Goal: Task Accomplishment & Management: Use online tool/utility

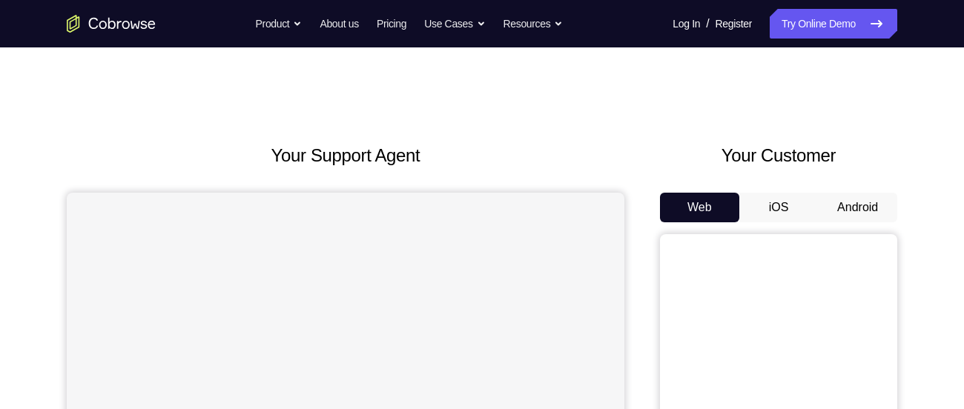
click at [859, 218] on button "Android" at bounding box center [857, 208] width 79 height 30
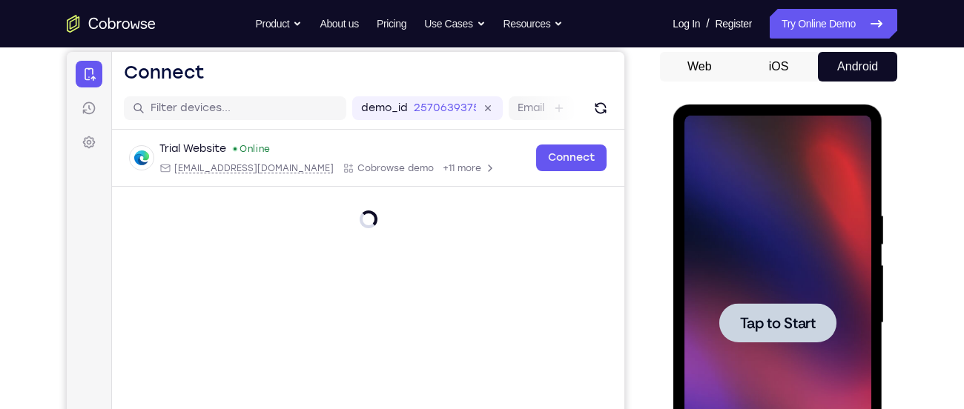
click at [777, 258] on div at bounding box center [777, 323] width 187 height 415
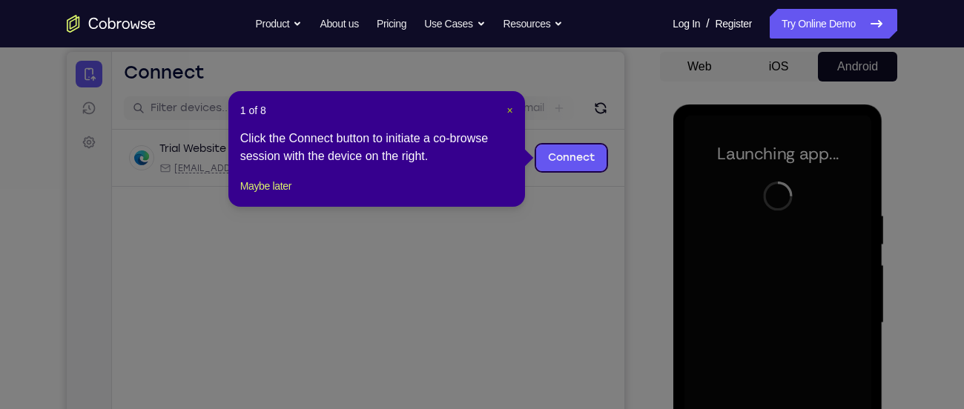
click at [511, 113] on span "×" at bounding box center [510, 111] width 6 height 12
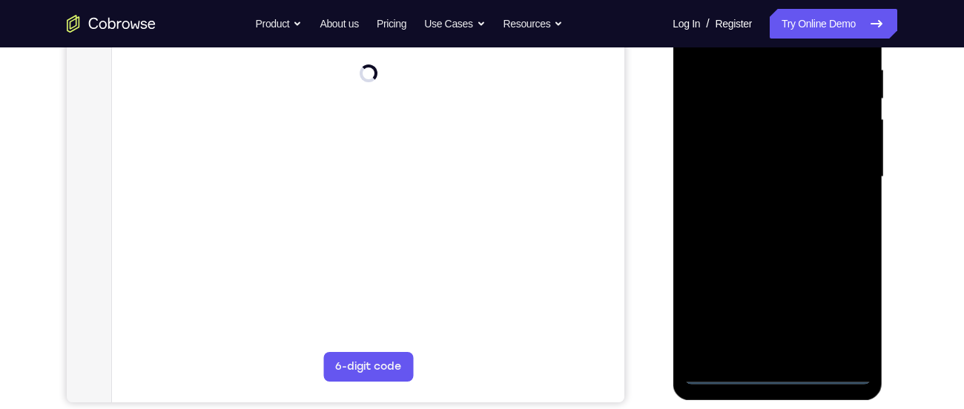
scroll to position [288, 0]
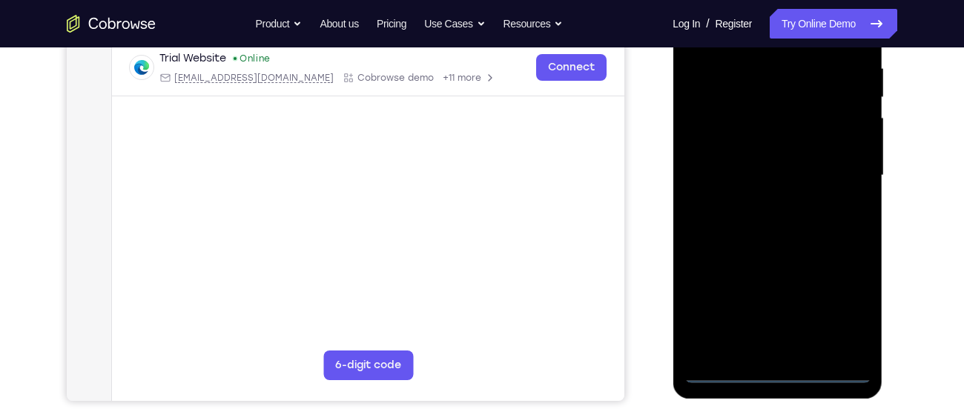
click at [773, 374] on div at bounding box center [777, 175] width 187 height 415
click at [830, 305] on div at bounding box center [777, 175] width 187 height 415
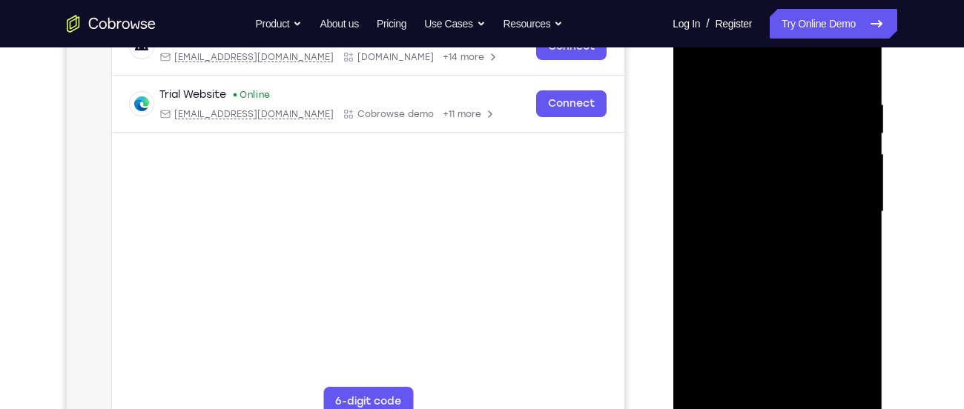
scroll to position [251, 0]
click at [743, 70] on div at bounding box center [777, 212] width 187 height 415
click at [700, 159] on div at bounding box center [777, 212] width 187 height 415
click at [765, 204] on div at bounding box center [777, 212] width 187 height 415
click at [773, 189] on div at bounding box center [777, 212] width 187 height 415
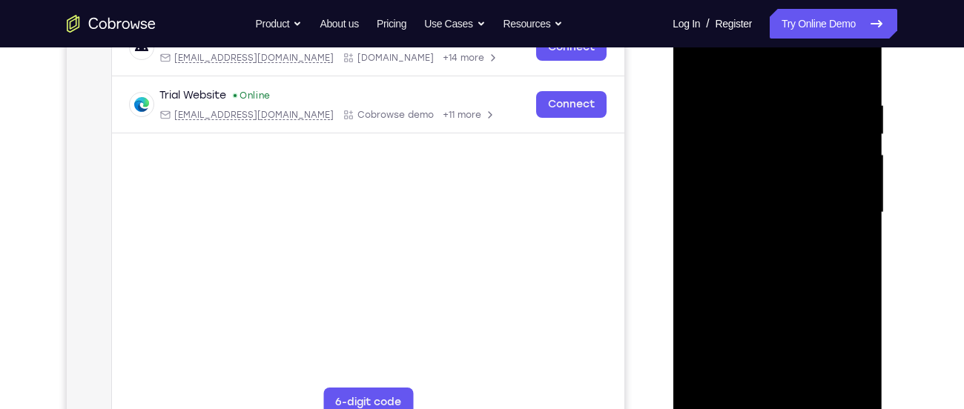
click at [766, 208] on div at bounding box center [777, 212] width 187 height 415
click at [767, 261] on div at bounding box center [777, 212] width 187 height 415
drag, startPoint x: 730, startPoint y: 77, endPoint x: 736, endPoint y: 22, distance: 55.1
click at [736, 22] on div at bounding box center [777, 212] width 187 height 415
drag, startPoint x: 777, startPoint y: 240, endPoint x: 793, endPoint y: 118, distance: 122.6
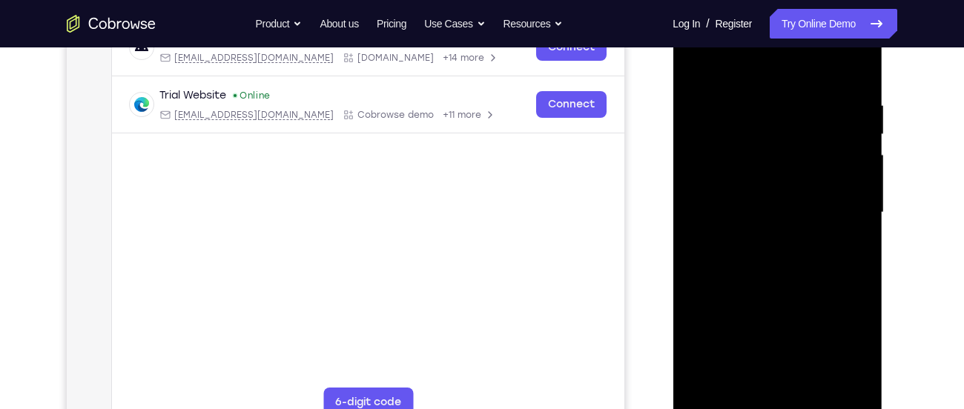
click at [793, 118] on div at bounding box center [777, 212] width 187 height 415
click at [766, 380] on div at bounding box center [777, 212] width 187 height 415
click at [827, 84] on div at bounding box center [777, 212] width 187 height 415
click at [770, 150] on div at bounding box center [777, 213] width 187 height 415
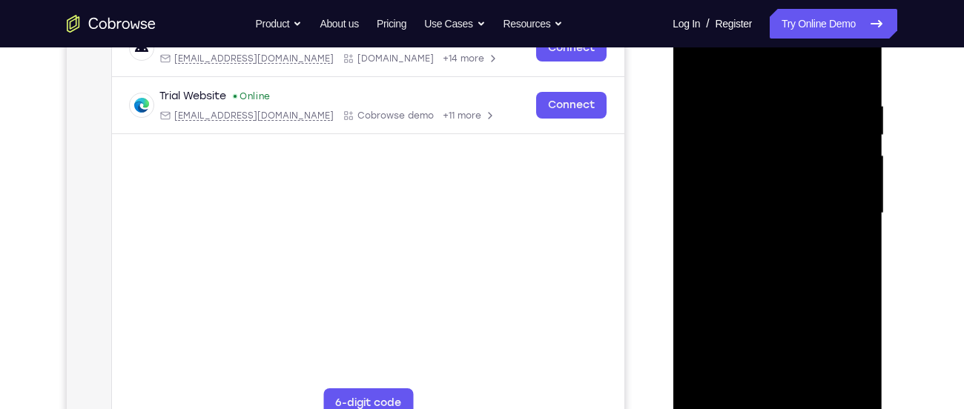
click at [706, 68] on div at bounding box center [777, 213] width 187 height 415
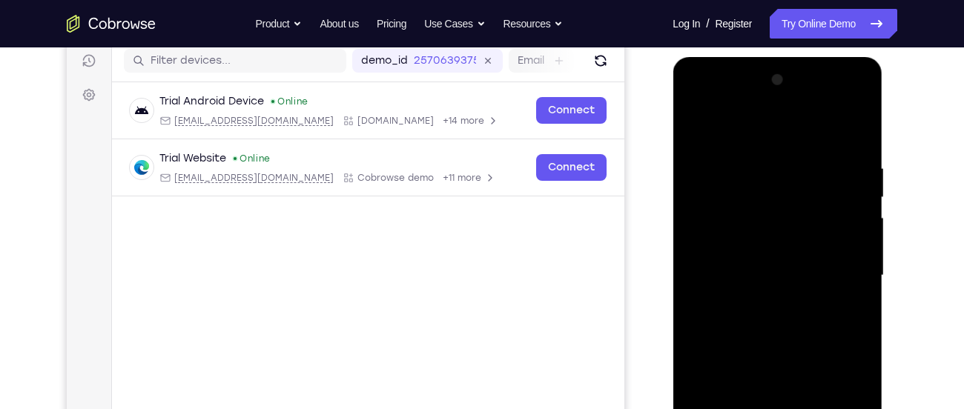
scroll to position [183, 0]
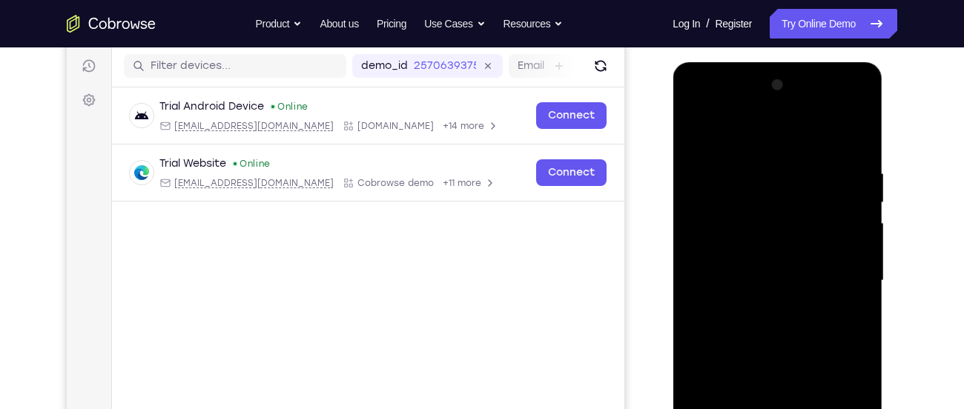
click at [693, 177] on div at bounding box center [777, 280] width 187 height 415
drag, startPoint x: 793, startPoint y: 334, endPoint x: 816, endPoint y: 144, distance: 191.9
click at [816, 144] on div at bounding box center [777, 280] width 187 height 415
click at [855, 166] on div at bounding box center [777, 280] width 187 height 415
click at [730, 300] on div at bounding box center [777, 280] width 187 height 415
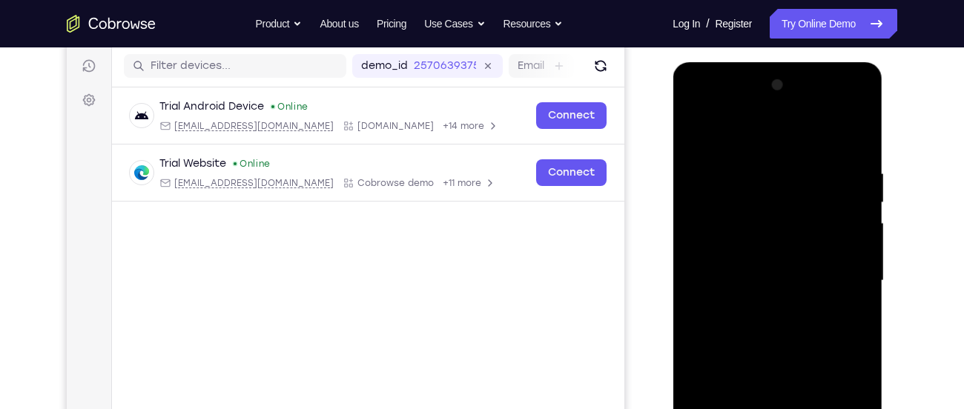
click at [730, 156] on div at bounding box center [777, 280] width 187 height 415
click at [715, 184] on div at bounding box center [777, 280] width 187 height 415
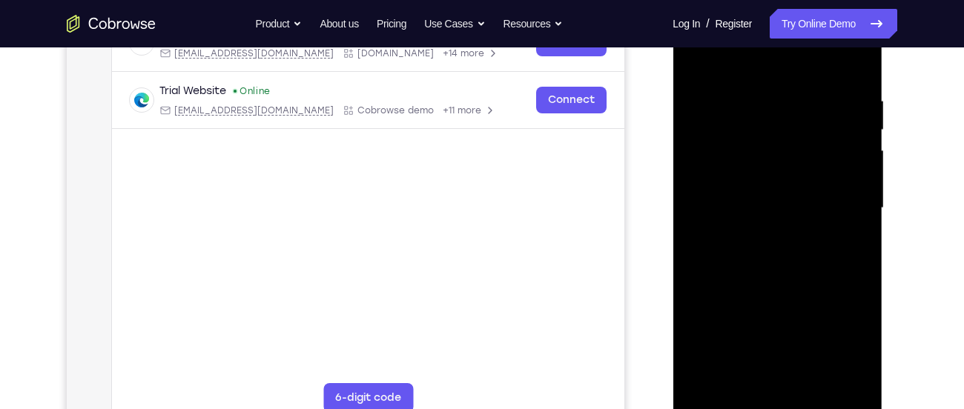
scroll to position [257, 0]
click at [714, 374] on div at bounding box center [777, 206] width 187 height 415
drag, startPoint x: 739, startPoint y: 352, endPoint x: 815, endPoint y: 88, distance: 274.8
click at [815, 88] on div at bounding box center [777, 206] width 187 height 415
drag, startPoint x: 765, startPoint y: 292, endPoint x: 856, endPoint y: -29, distance: 333.6
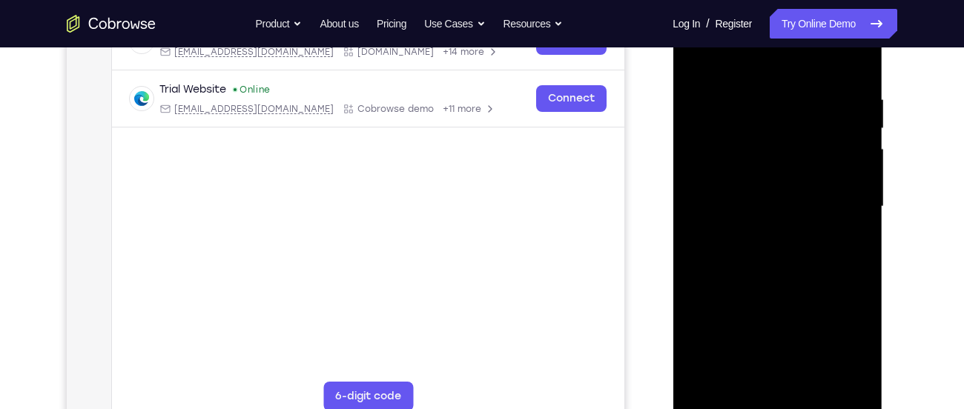
click at [856, 0] on html "Online web based iOS Simulators and Android Emulators. Run iPhone, iPad, Mobile…" at bounding box center [778, 210] width 211 height 445
drag, startPoint x: 756, startPoint y: 297, endPoint x: 780, endPoint y: 182, distance: 118.2
click at [780, 182] on div at bounding box center [777, 206] width 187 height 415
click at [749, 247] on div at bounding box center [777, 206] width 187 height 415
click at [741, 357] on div at bounding box center [777, 206] width 187 height 415
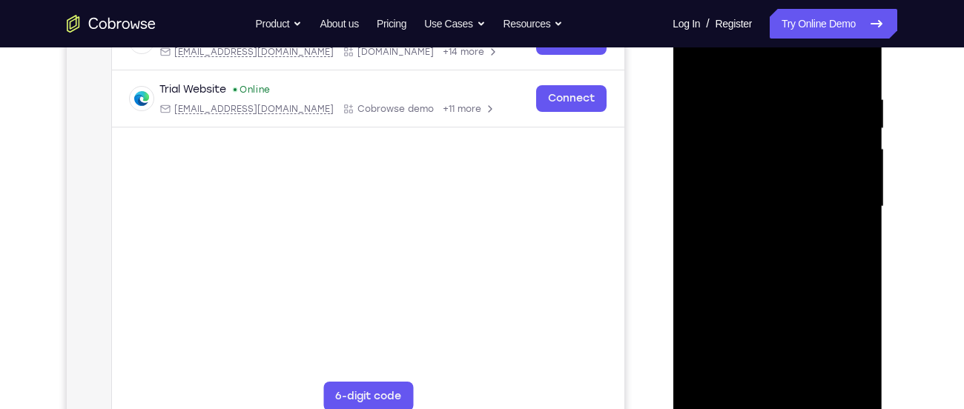
drag, startPoint x: 775, startPoint y: 291, endPoint x: 788, endPoint y: 263, distance: 31.2
click at [788, 263] on div at bounding box center [777, 206] width 187 height 415
drag, startPoint x: 816, startPoint y: 331, endPoint x: 820, endPoint y: 294, distance: 38.0
click at [820, 294] on div at bounding box center [777, 206] width 187 height 415
drag, startPoint x: 794, startPoint y: 275, endPoint x: 792, endPoint y: 300, distance: 25.3
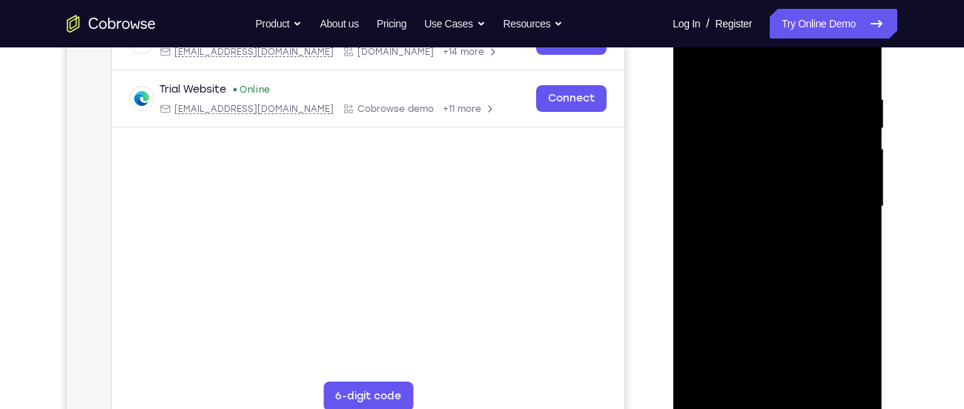
click at [792, 300] on div at bounding box center [777, 206] width 187 height 415
drag, startPoint x: 781, startPoint y: 314, endPoint x: 821, endPoint y: 210, distance: 111.3
click at [821, 210] on div at bounding box center [777, 206] width 187 height 415
click at [767, 192] on div at bounding box center [777, 206] width 187 height 415
drag, startPoint x: 790, startPoint y: 339, endPoint x: 819, endPoint y: 228, distance: 114.2
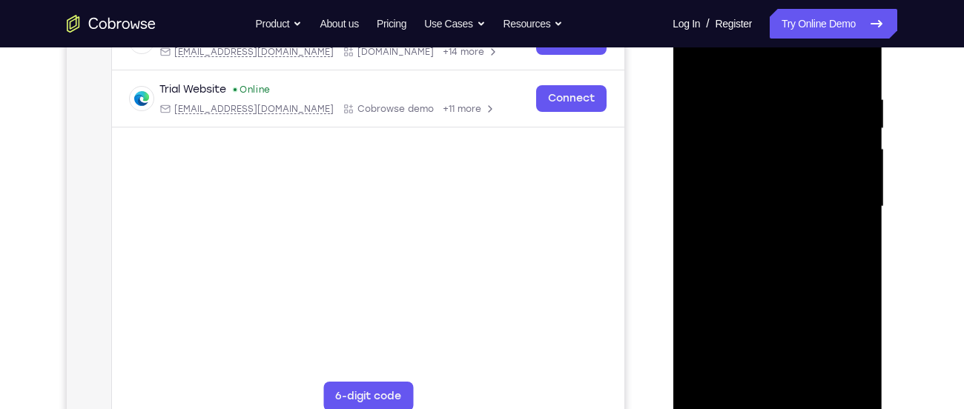
click at [819, 228] on div at bounding box center [777, 206] width 187 height 415
drag, startPoint x: 805, startPoint y: 318, endPoint x: 828, endPoint y: 185, distance: 135.4
click at [828, 185] on div at bounding box center [777, 206] width 187 height 415
drag, startPoint x: 798, startPoint y: 329, endPoint x: 821, endPoint y: 189, distance: 142.0
click at [821, 189] on div at bounding box center [777, 206] width 187 height 415
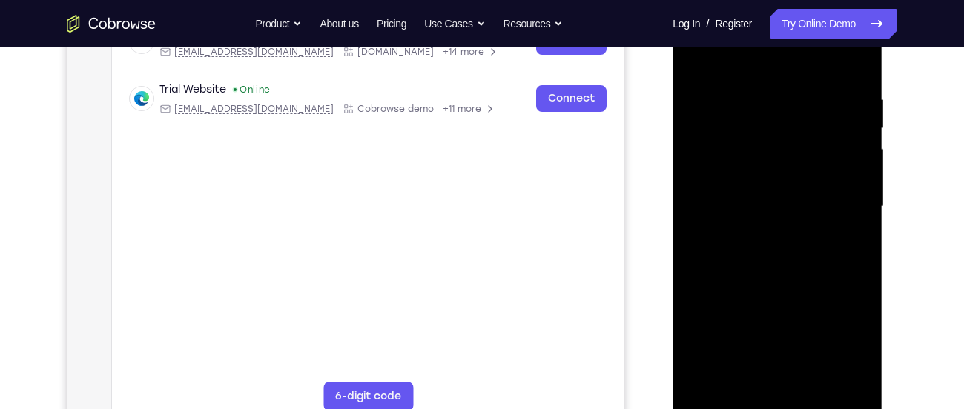
drag, startPoint x: 805, startPoint y: 287, endPoint x: 821, endPoint y: 159, distance: 129.3
click at [821, 159] on div at bounding box center [777, 206] width 187 height 415
click at [693, 61] on div at bounding box center [777, 206] width 187 height 415
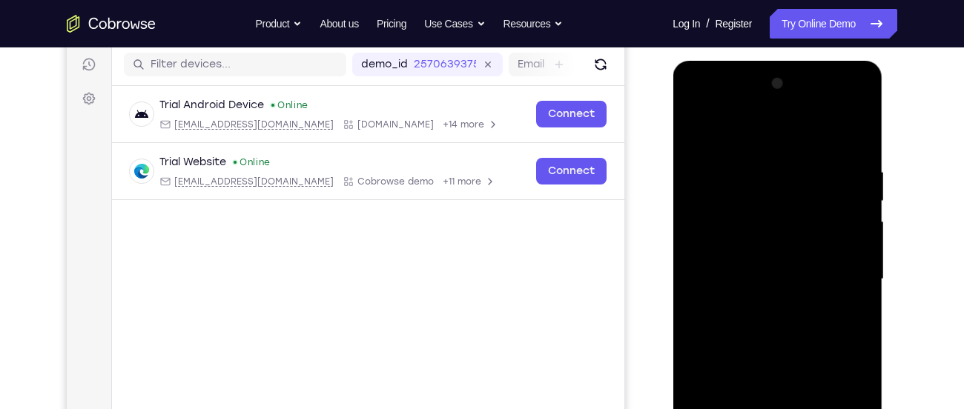
click at [692, 105] on div at bounding box center [777, 279] width 187 height 415
click at [857, 280] on div at bounding box center [777, 279] width 187 height 415
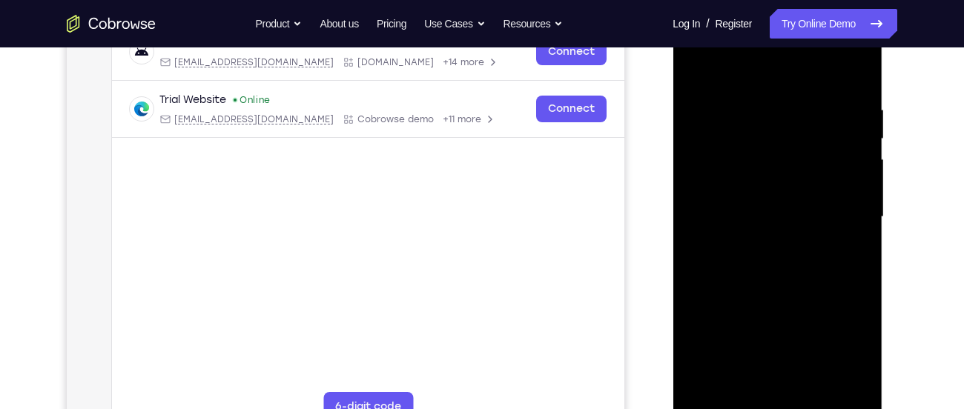
scroll to position [220, 0]
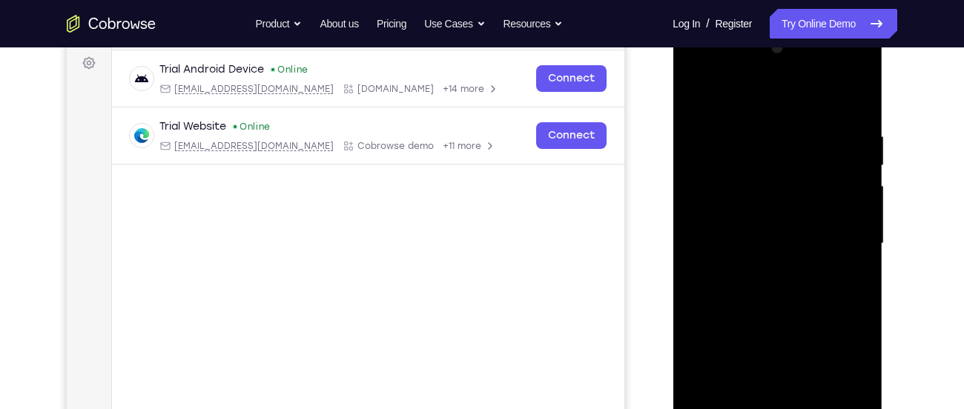
click at [759, 270] on div at bounding box center [777, 243] width 187 height 415
click at [778, 221] on div at bounding box center [777, 243] width 187 height 415
click at [758, 220] on div at bounding box center [777, 243] width 187 height 415
click at [740, 242] on div at bounding box center [777, 243] width 187 height 415
click at [749, 292] on div at bounding box center [777, 243] width 187 height 415
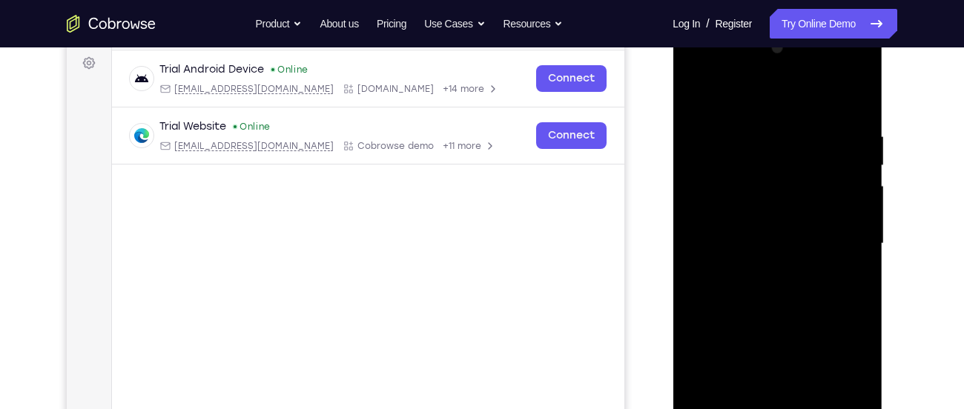
click at [749, 292] on div at bounding box center [777, 243] width 187 height 415
click at [776, 295] on div at bounding box center [777, 243] width 187 height 415
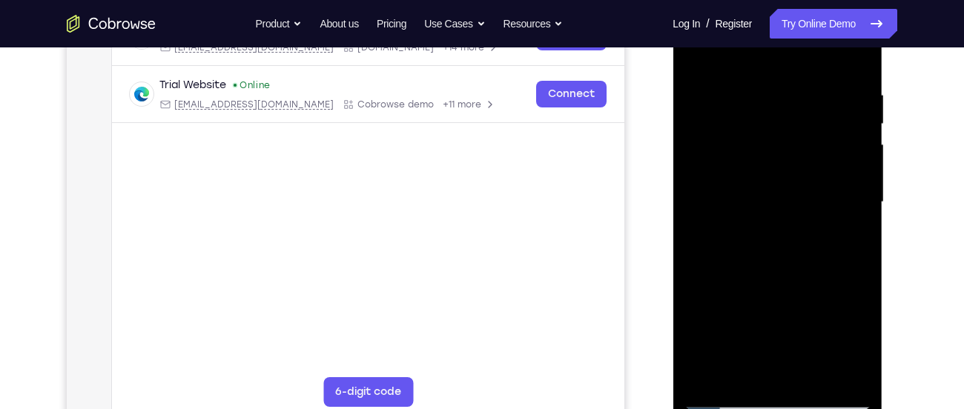
scroll to position [263, 0]
click at [812, 375] on div at bounding box center [777, 201] width 187 height 415
click at [770, 286] on div at bounding box center [777, 201] width 187 height 415
click at [763, 192] on div at bounding box center [777, 201] width 187 height 415
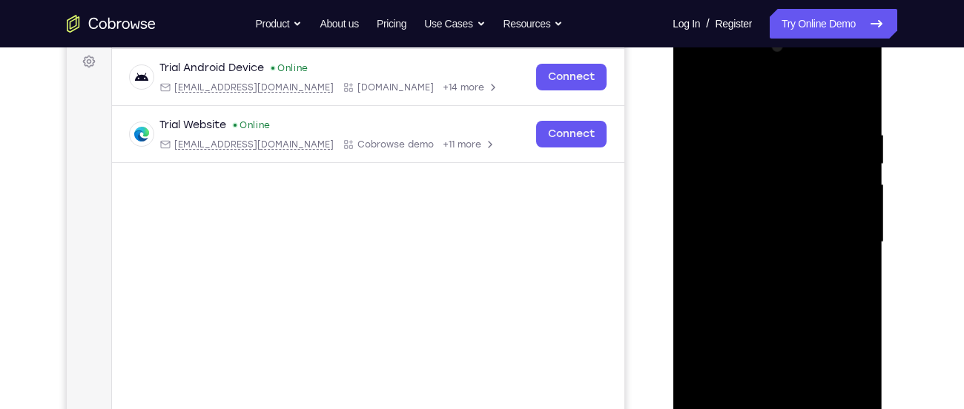
scroll to position [220, 0]
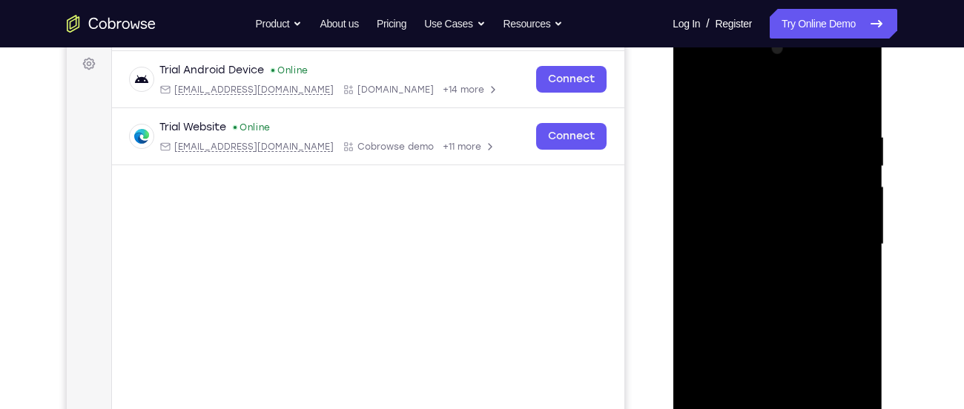
drag, startPoint x: 828, startPoint y: 236, endPoint x: 820, endPoint y: 366, distance: 130.0
click at [820, 366] on div at bounding box center [777, 244] width 187 height 415
click at [794, 227] on div at bounding box center [777, 244] width 187 height 415
drag, startPoint x: 823, startPoint y: 338, endPoint x: 845, endPoint y: 200, distance: 139.7
click at [845, 200] on div at bounding box center [777, 244] width 187 height 415
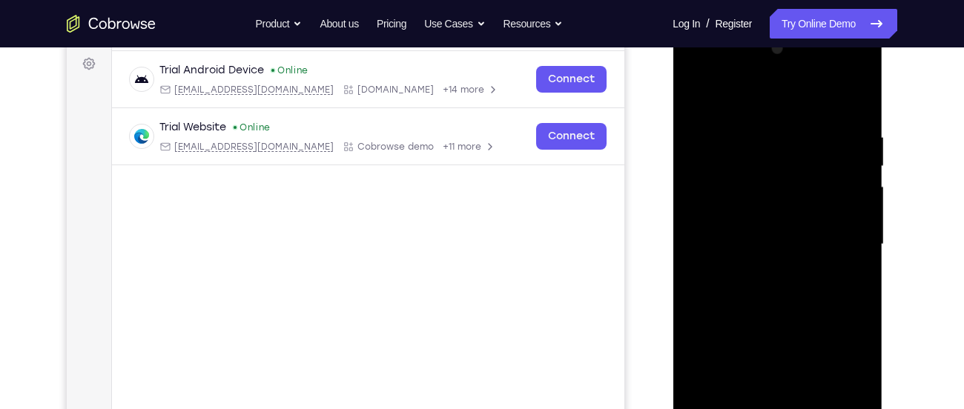
drag, startPoint x: 845, startPoint y: 200, endPoint x: 861, endPoint y: 360, distance: 160.9
click at [861, 360] on div at bounding box center [777, 244] width 187 height 415
click at [694, 93] on div at bounding box center [777, 244] width 187 height 415
drag, startPoint x: 802, startPoint y: 292, endPoint x: 799, endPoint y: 177, distance: 115.0
click at [799, 177] on div at bounding box center [777, 244] width 187 height 415
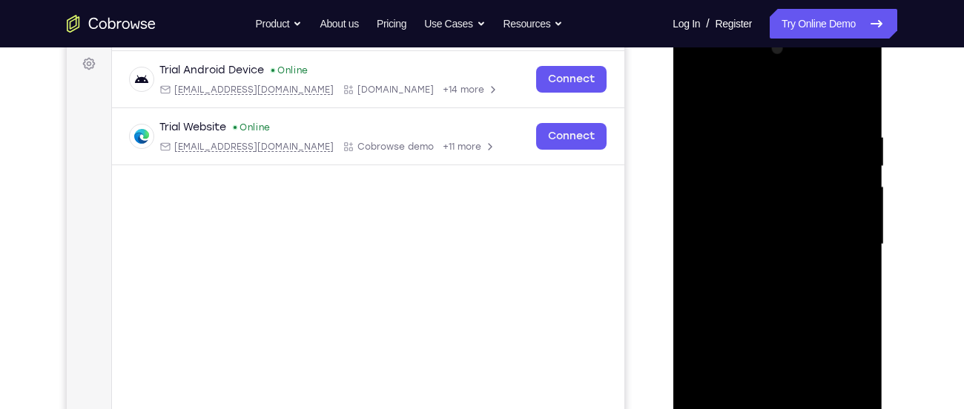
drag, startPoint x: 807, startPoint y: 289, endPoint x: 802, endPoint y: 148, distance: 141.7
click at [802, 148] on div at bounding box center [777, 244] width 187 height 415
drag, startPoint x: 781, startPoint y: 283, endPoint x: 779, endPoint y: 163, distance: 120.1
click at [779, 163] on div at bounding box center [777, 244] width 187 height 415
drag, startPoint x: 779, startPoint y: 163, endPoint x: 831, endPoint y: 413, distance: 255.2
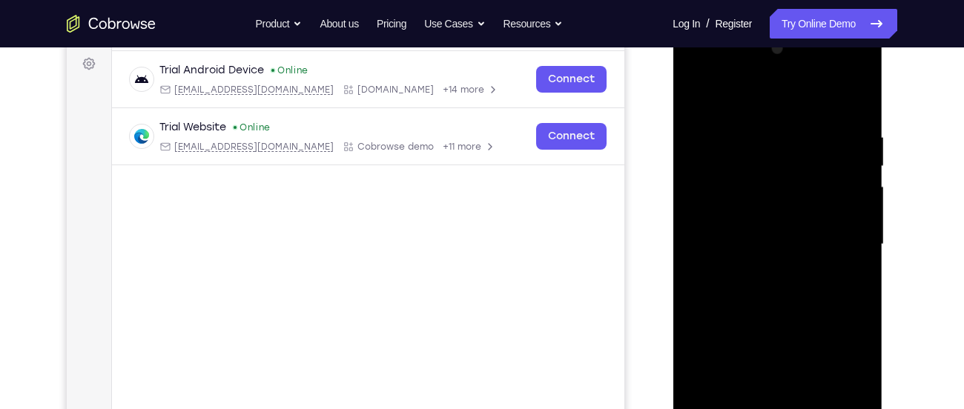
click at [831, 409] on div at bounding box center [777, 244] width 187 height 415
drag, startPoint x: 839, startPoint y: 140, endPoint x: 837, endPoint y: 272, distance: 132.0
click at [837, 272] on div at bounding box center [777, 244] width 187 height 415
click at [833, 96] on div at bounding box center [777, 244] width 187 height 415
click at [752, 128] on div at bounding box center [777, 244] width 187 height 415
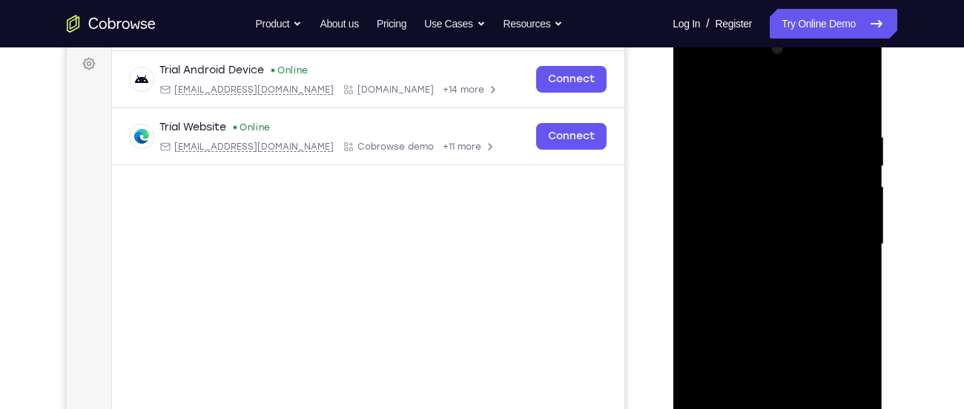
drag, startPoint x: 808, startPoint y: 346, endPoint x: 839, endPoint y: 155, distance: 194.0
click at [839, 155] on div at bounding box center [777, 244] width 187 height 415
drag, startPoint x: 776, startPoint y: 326, endPoint x: 800, endPoint y: 139, distance: 188.4
click at [800, 139] on div at bounding box center [777, 244] width 187 height 415
drag, startPoint x: 802, startPoint y: 311, endPoint x: 814, endPoint y: 128, distance: 182.9
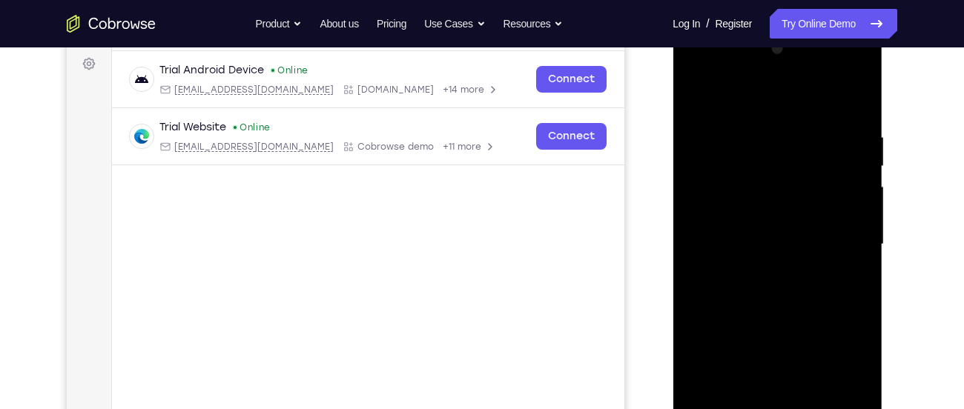
click at [814, 128] on div at bounding box center [777, 244] width 187 height 415
drag, startPoint x: 822, startPoint y: 292, endPoint x: 822, endPoint y: 144, distance: 148.3
click at [822, 144] on div at bounding box center [777, 244] width 187 height 415
drag, startPoint x: 822, startPoint y: 144, endPoint x: 925, endPoint y: 444, distance: 317.5
click at [884, 409] on html "Online web based iOS Simulators and Android Emulators. Run iPhone, iPad, Mobile…" at bounding box center [778, 248] width 211 height 445
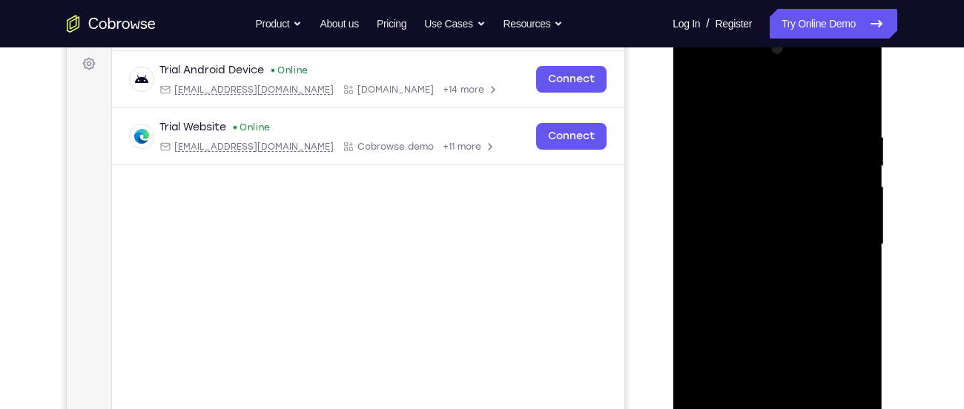
click at [699, 94] on div at bounding box center [777, 244] width 187 height 415
click at [692, 73] on div at bounding box center [777, 244] width 187 height 415
click at [838, 244] on div at bounding box center [777, 244] width 187 height 415
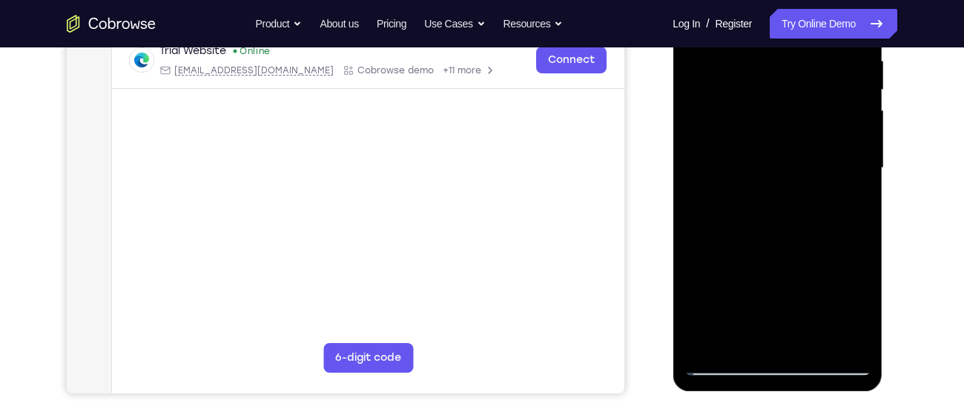
scroll to position [245, 0]
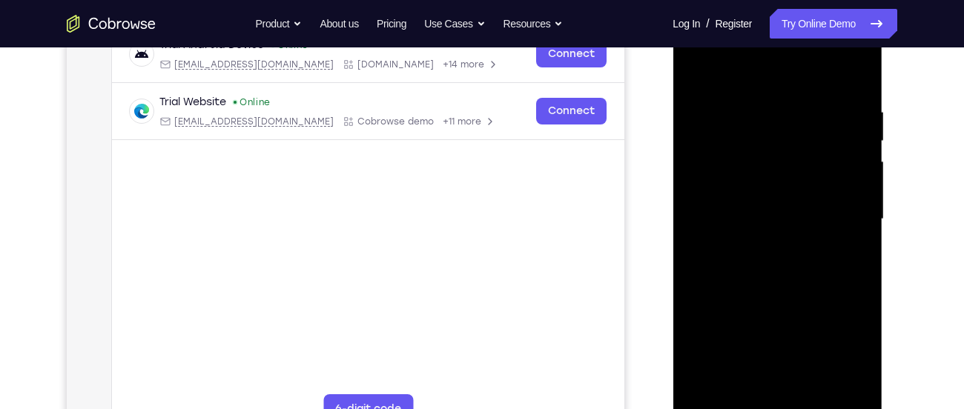
drag, startPoint x: 821, startPoint y: 107, endPoint x: 663, endPoint y: 106, distance: 158.0
click at [673, 106] on html "Online web based iOS Simulators and Android Emulators. Run iPhone, iPad, Mobile…" at bounding box center [778, 223] width 211 height 445
drag, startPoint x: 828, startPoint y: 116, endPoint x: 690, endPoint y: 121, distance: 138.0
click at [690, 121] on div at bounding box center [777, 219] width 187 height 415
click at [812, 17] on link "Try Online Demo" at bounding box center [834, 24] width 128 height 30
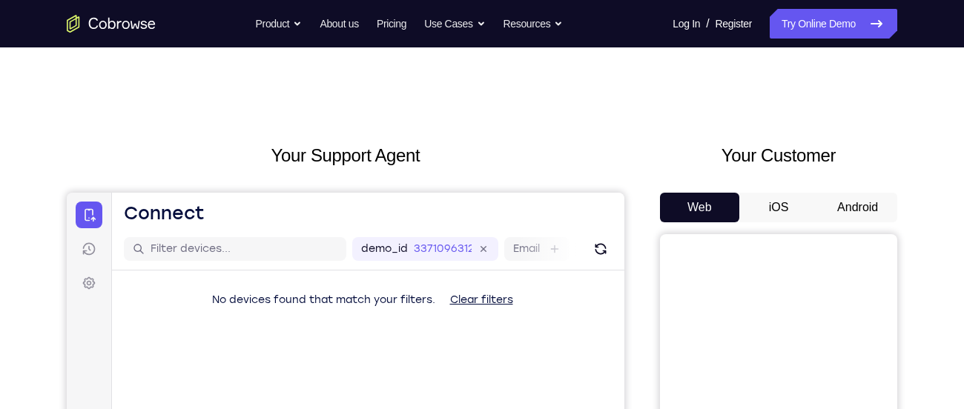
click at [894, 219] on button "Android" at bounding box center [857, 208] width 79 height 30
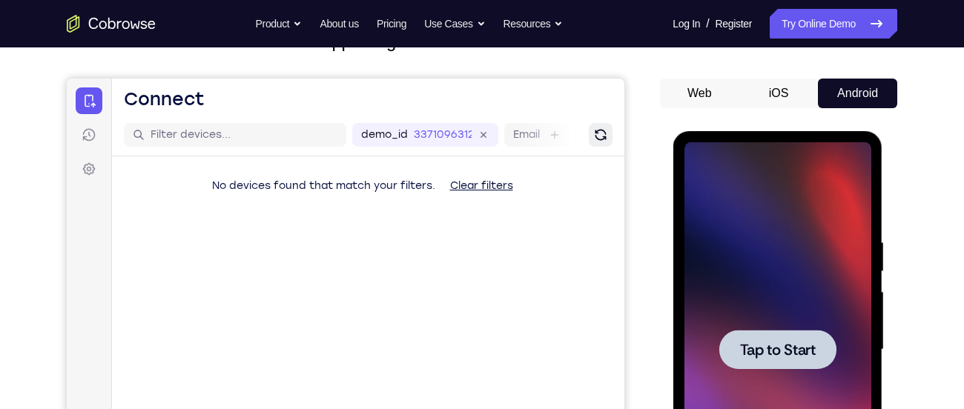
click at [598, 139] on icon "Refresh" at bounding box center [600, 135] width 11 height 11
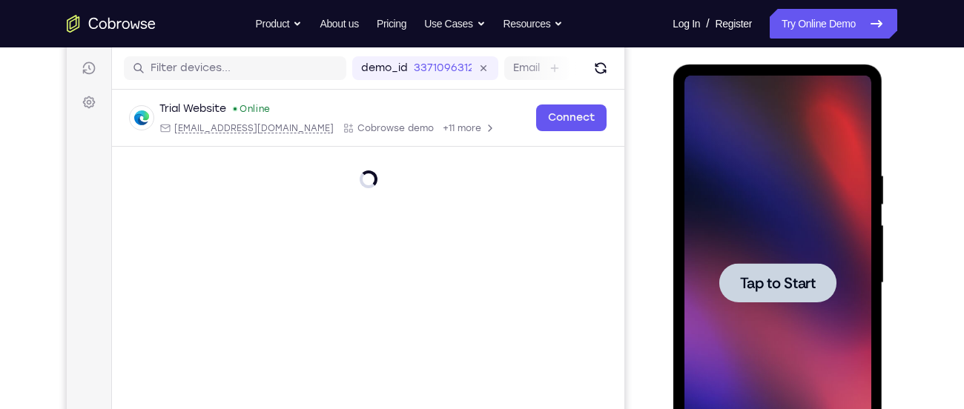
scroll to position [182, 0]
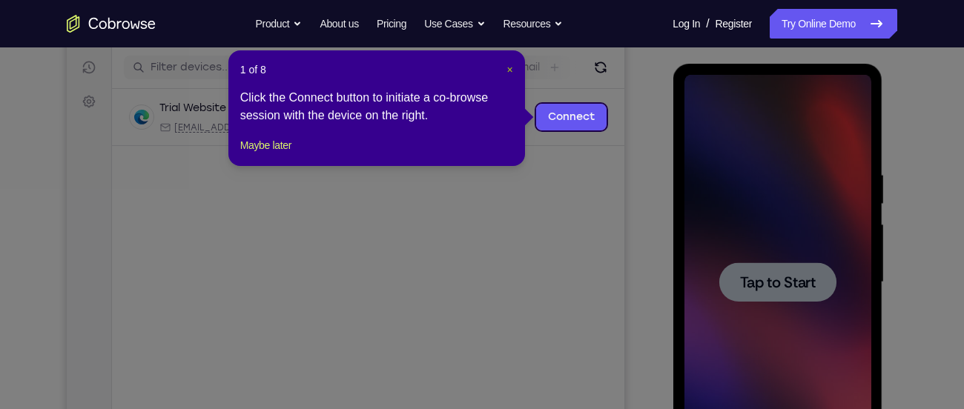
click at [511, 69] on span "×" at bounding box center [510, 70] width 6 height 12
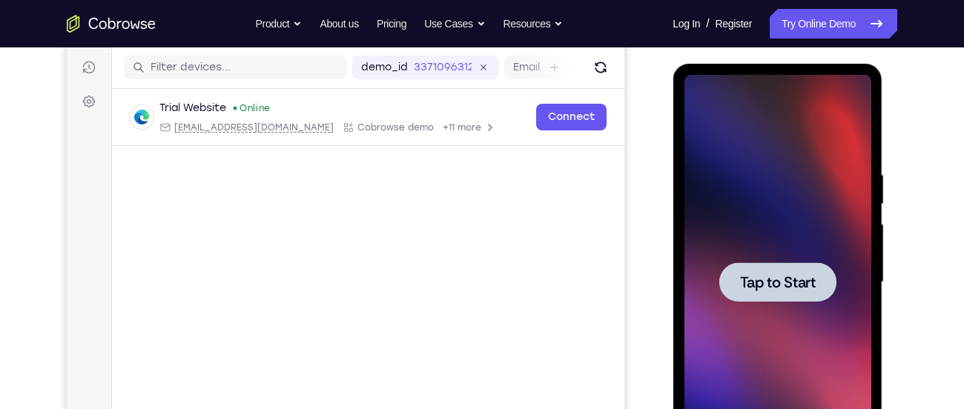
click at [767, 215] on div at bounding box center [777, 282] width 187 height 415
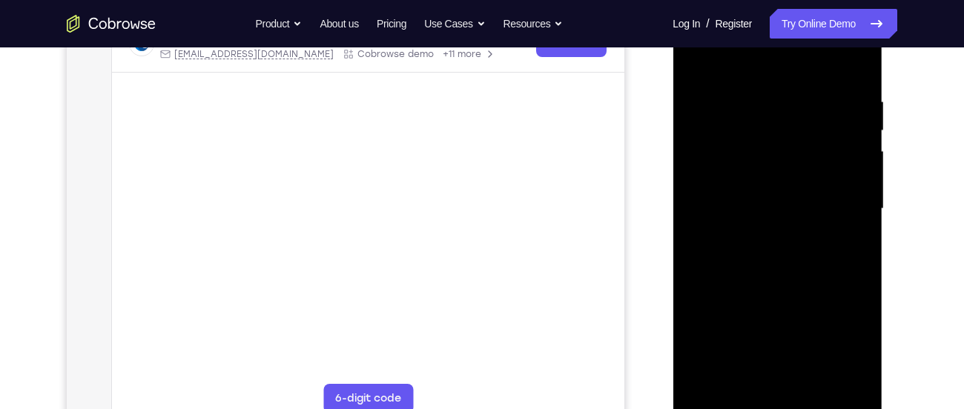
scroll to position [256, 0]
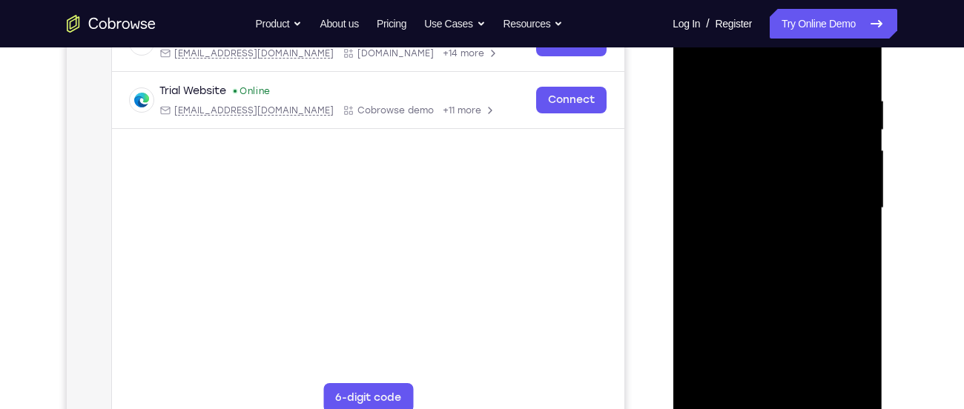
click at [787, 403] on div at bounding box center [777, 208] width 187 height 415
click at [836, 341] on div at bounding box center [777, 208] width 187 height 415
click at [727, 51] on div at bounding box center [777, 208] width 187 height 415
click at [714, 168] on div at bounding box center [777, 208] width 187 height 415
click at [756, 218] on div at bounding box center [777, 208] width 187 height 415
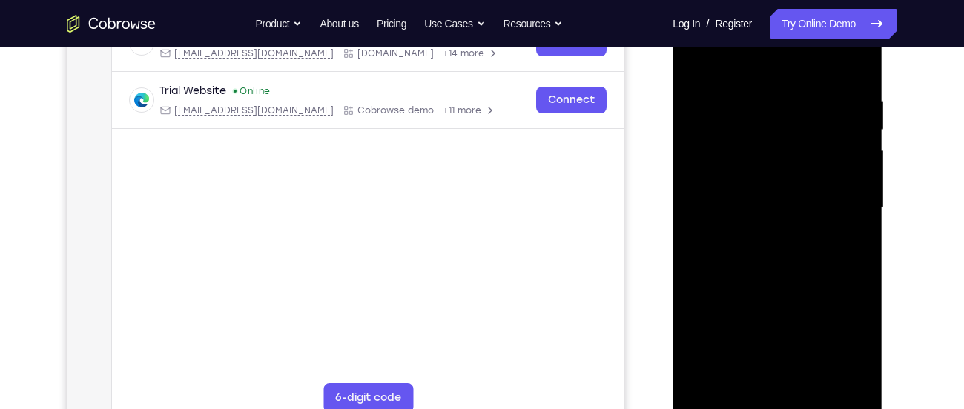
click at [731, 172] on div at bounding box center [777, 208] width 187 height 415
click at [729, 196] on div at bounding box center [777, 208] width 187 height 415
click at [731, 224] on div at bounding box center [777, 208] width 187 height 415
drag, startPoint x: 738, startPoint y: 73, endPoint x: 744, endPoint y: 7, distance: 67.0
click at [744, 7] on div at bounding box center [777, 208] width 187 height 415
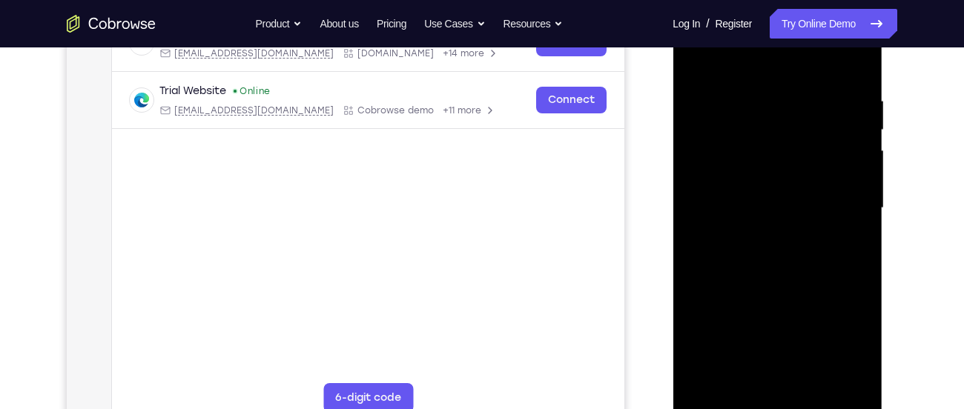
drag, startPoint x: 750, startPoint y: 288, endPoint x: 786, endPoint y: 137, distance: 154.7
click at [786, 137] on div at bounding box center [777, 208] width 187 height 415
click at [782, 369] on div at bounding box center [777, 208] width 187 height 415
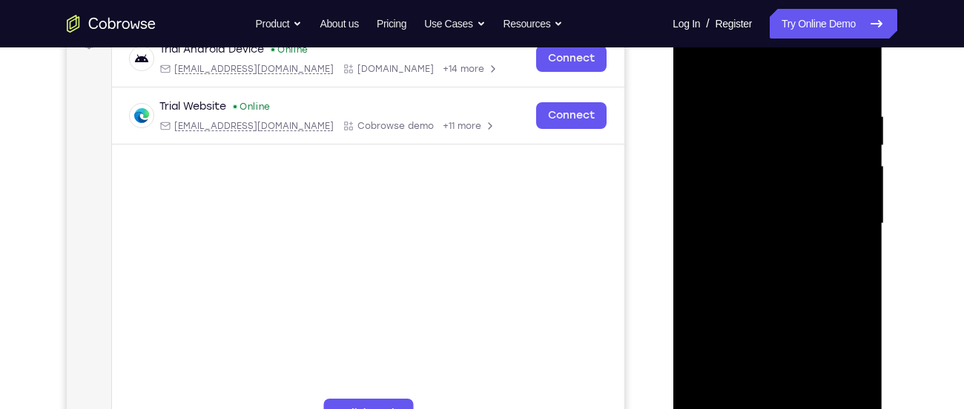
scroll to position [240, 0]
click at [699, 116] on div at bounding box center [777, 224] width 187 height 415
click at [850, 295] on div at bounding box center [777, 224] width 187 height 415
click at [735, 245] on div at bounding box center [777, 224] width 187 height 415
click at [720, 103] on div at bounding box center [777, 224] width 187 height 415
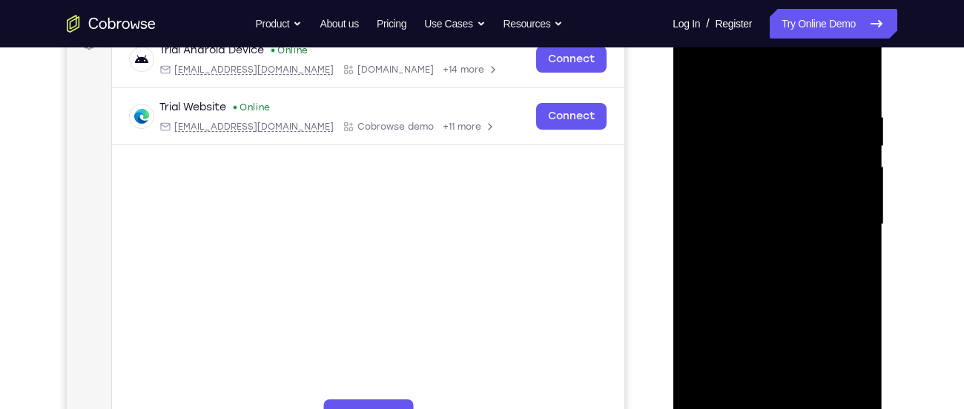
click at [713, 108] on div at bounding box center [777, 224] width 187 height 415
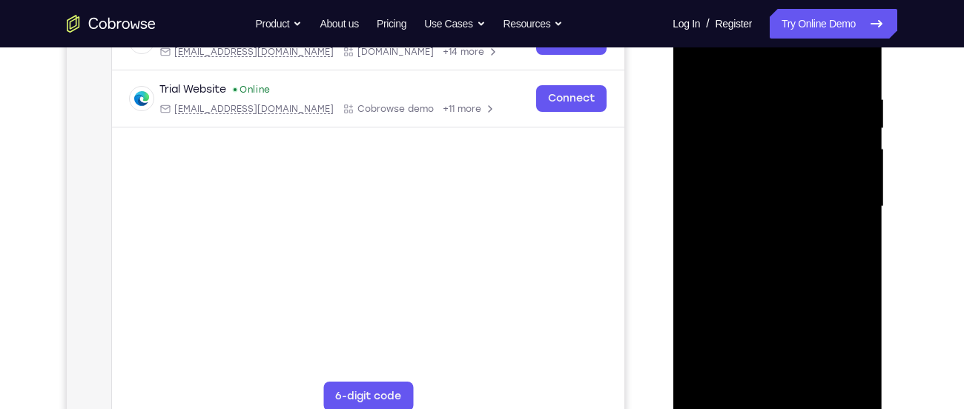
scroll to position [258, 0]
click at [716, 371] on div at bounding box center [777, 206] width 187 height 415
drag, startPoint x: 773, startPoint y: 354, endPoint x: 855, endPoint y: 44, distance: 320.7
click at [855, 44] on div at bounding box center [777, 206] width 187 height 415
drag, startPoint x: 777, startPoint y: 311, endPoint x: 796, endPoint y: -52, distance: 363.9
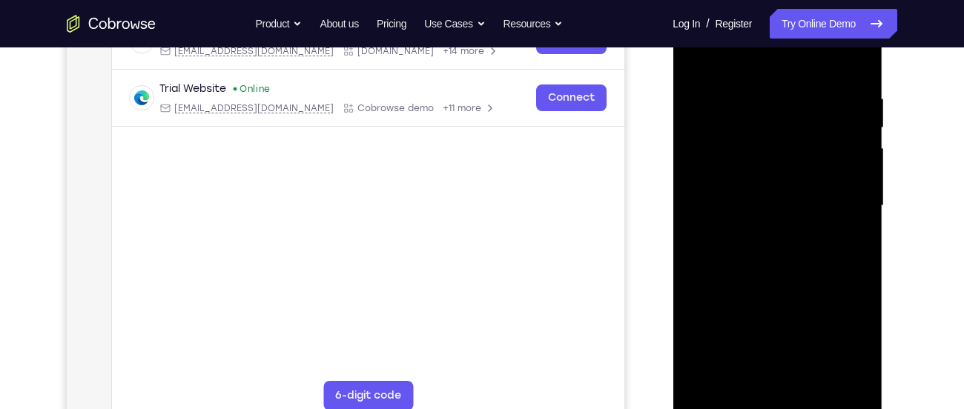
click at [796, 0] on html "Online web based iOS Simulators and Android Emulators. Run iPhone, iPad, Mobile…" at bounding box center [778, 209] width 211 height 445
click at [742, 244] on div at bounding box center [777, 206] width 187 height 415
click at [736, 352] on div at bounding box center [777, 206] width 187 height 415
click at [857, 209] on div at bounding box center [777, 206] width 187 height 415
click at [809, 144] on div at bounding box center [777, 206] width 187 height 415
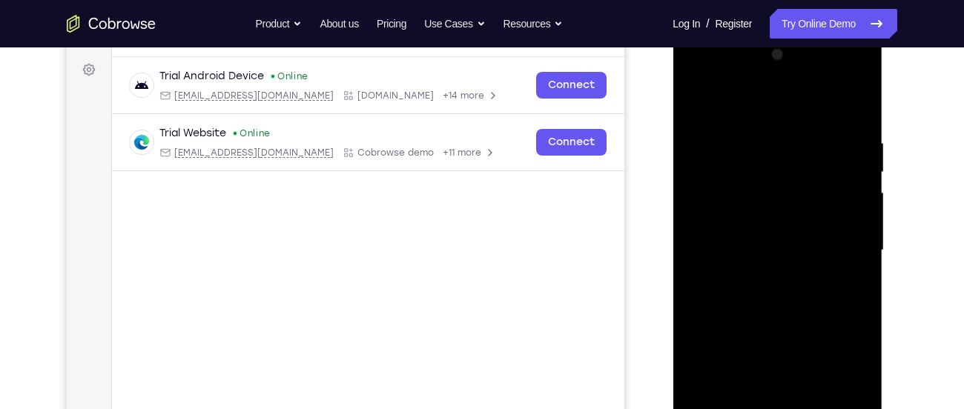
scroll to position [211, 0]
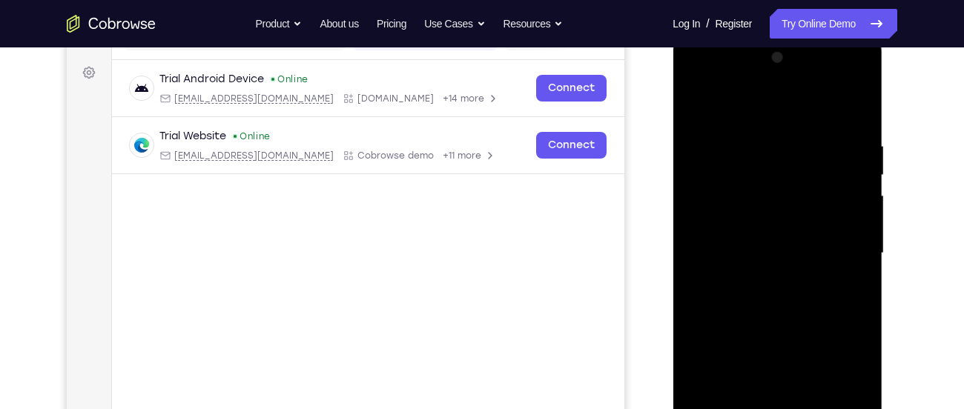
click at [773, 79] on div at bounding box center [777, 253] width 187 height 415
click at [859, 108] on div at bounding box center [777, 253] width 187 height 415
drag, startPoint x: 731, startPoint y: 78, endPoint x: 806, endPoint y: 83, distance: 75.1
click at [806, 83] on div at bounding box center [777, 253] width 187 height 415
click at [734, 79] on div at bounding box center [777, 253] width 187 height 415
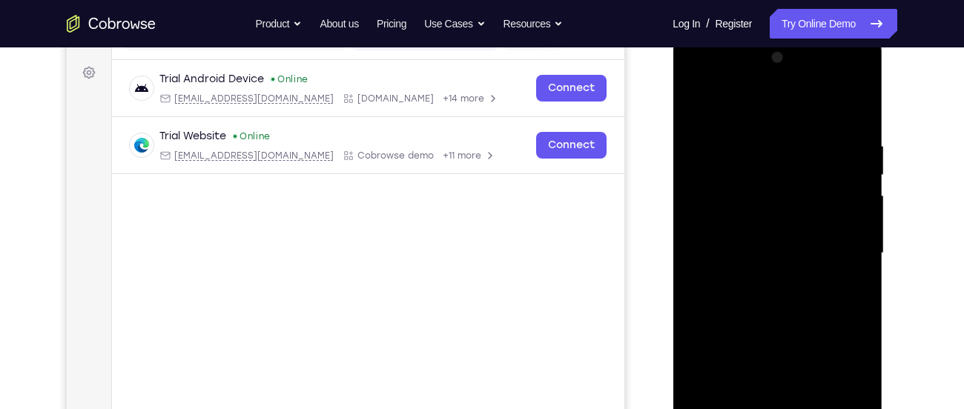
click at [751, 76] on div at bounding box center [777, 253] width 187 height 415
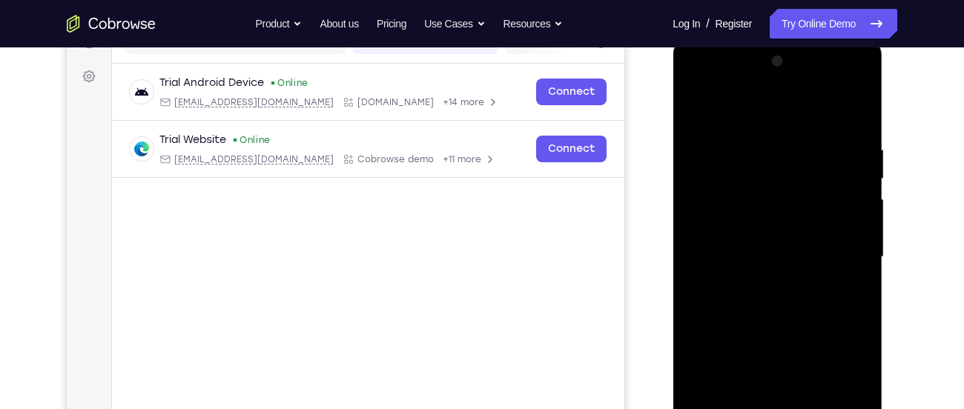
scroll to position [205, 0]
click at [729, 83] on div at bounding box center [777, 258] width 187 height 415
click at [782, 82] on div at bounding box center [777, 258] width 187 height 415
click at [861, 113] on div at bounding box center [777, 258] width 187 height 415
click at [730, 82] on div at bounding box center [777, 258] width 187 height 415
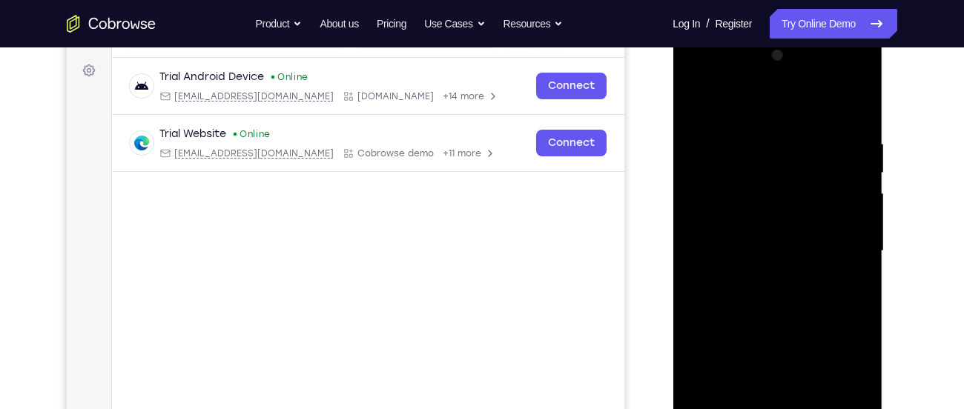
scroll to position [209, 0]
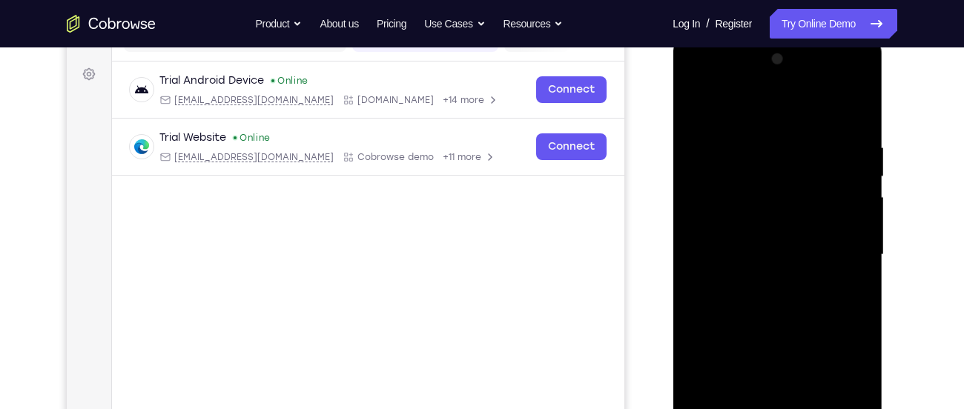
click at [822, 82] on div at bounding box center [777, 254] width 187 height 415
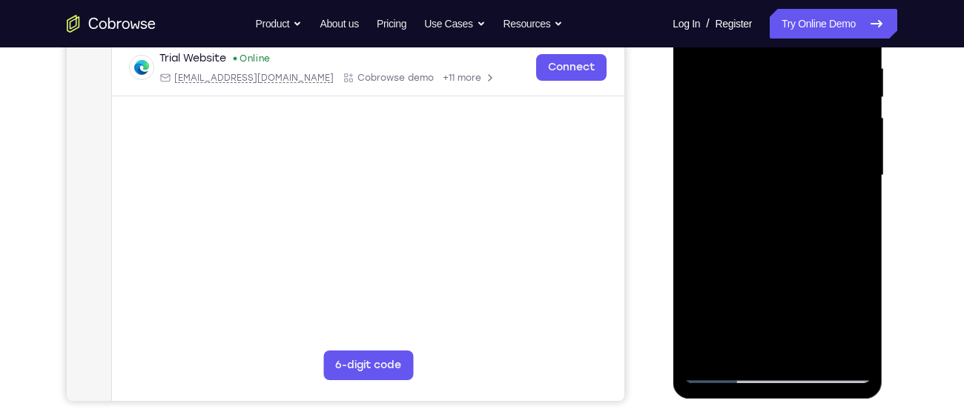
scroll to position [289, 0]
click at [728, 368] on div at bounding box center [777, 174] width 187 height 415
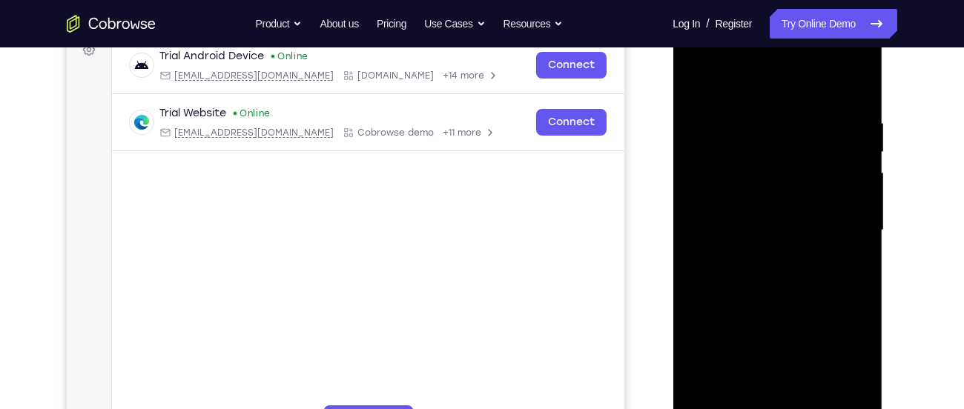
scroll to position [220, 0]
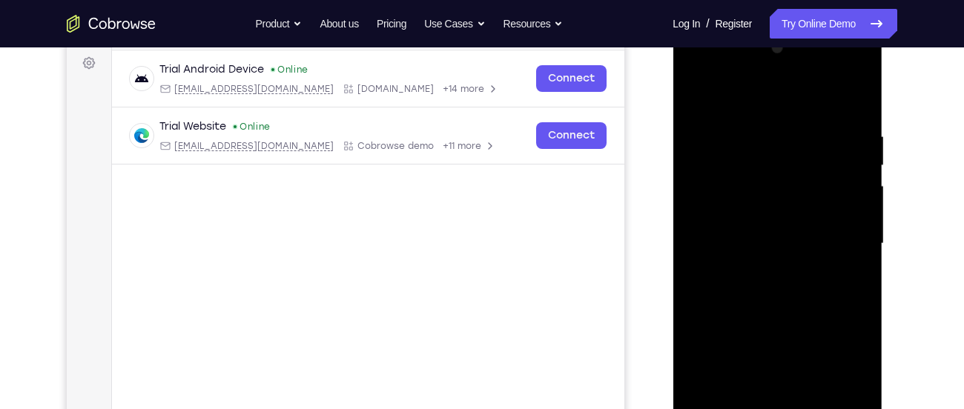
click at [697, 96] on div at bounding box center [777, 243] width 187 height 415
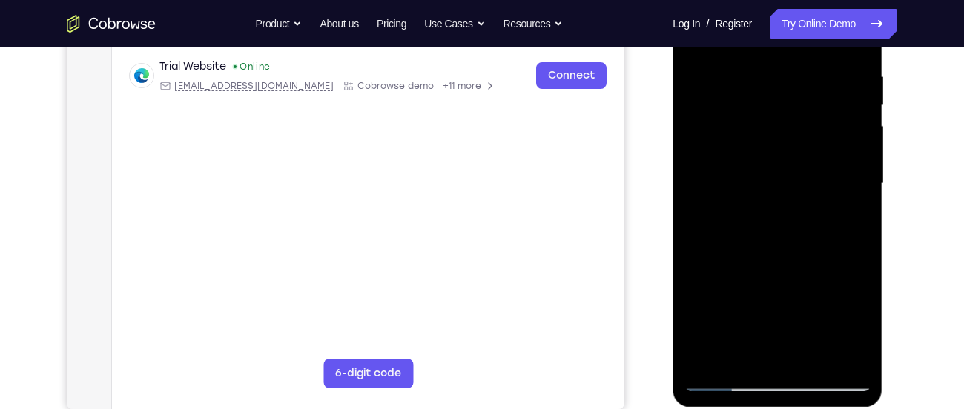
scroll to position [281, 0]
click at [725, 383] on div at bounding box center [777, 183] width 187 height 415
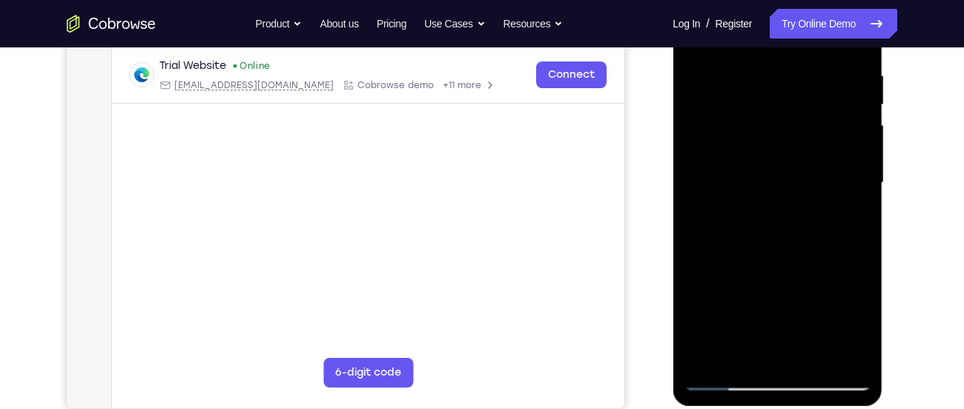
click at [719, 386] on div at bounding box center [777, 183] width 187 height 415
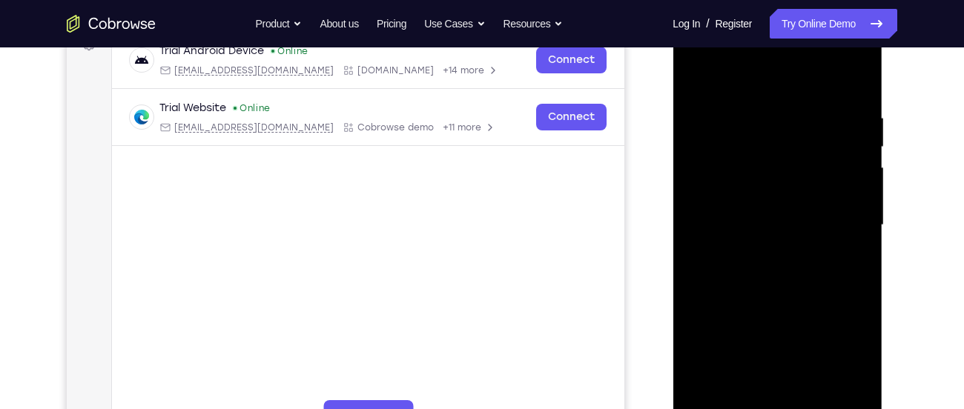
scroll to position [238, 0]
click at [858, 53] on div at bounding box center [777, 226] width 187 height 415
click at [799, 331] on div at bounding box center [777, 226] width 187 height 415
click at [832, 250] on div at bounding box center [777, 226] width 187 height 415
click at [740, 52] on div at bounding box center [777, 226] width 187 height 415
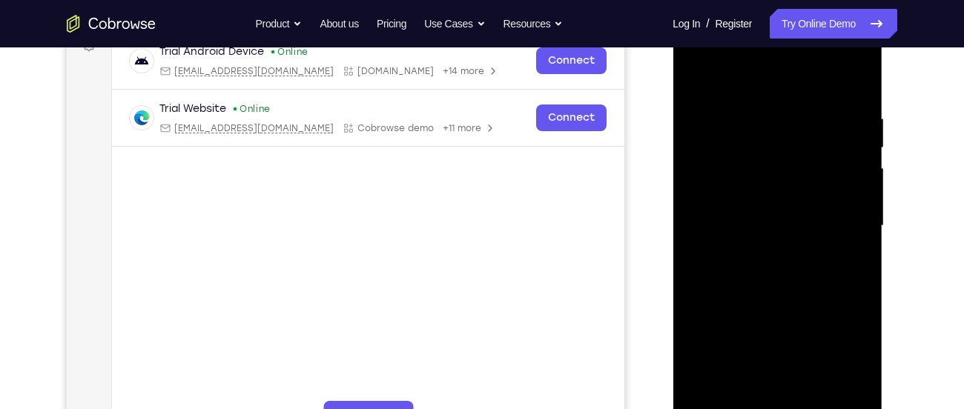
click at [736, 79] on div at bounding box center [777, 226] width 187 height 415
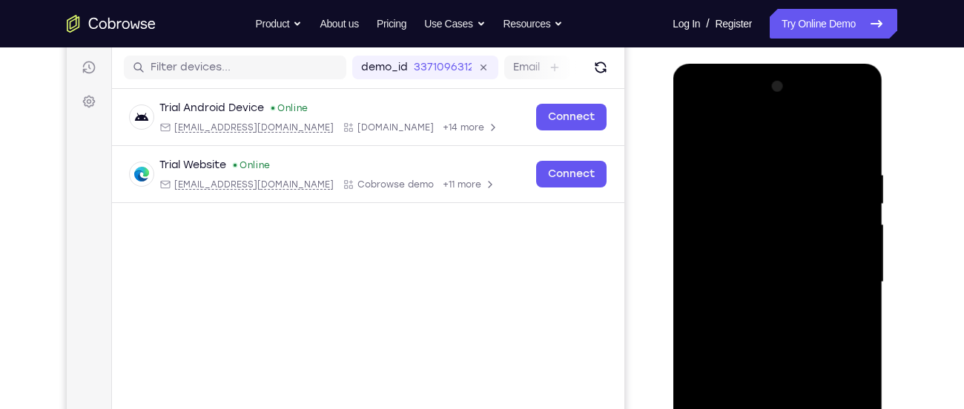
scroll to position [179, 0]
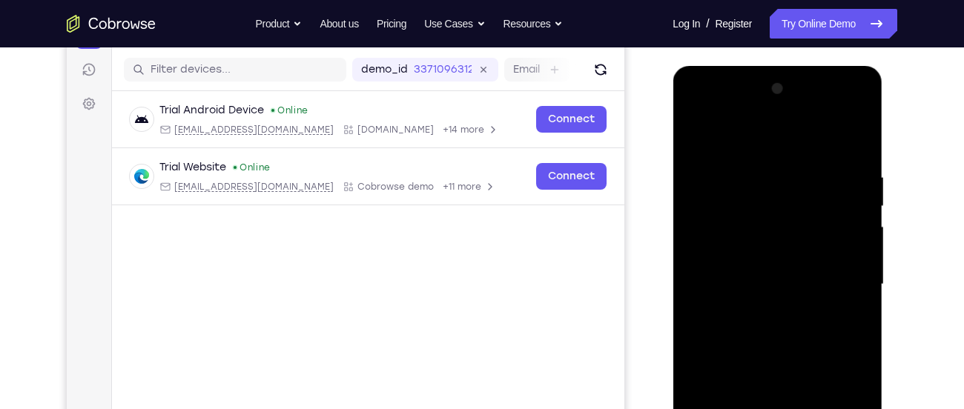
click at [710, 131] on div at bounding box center [777, 284] width 187 height 415
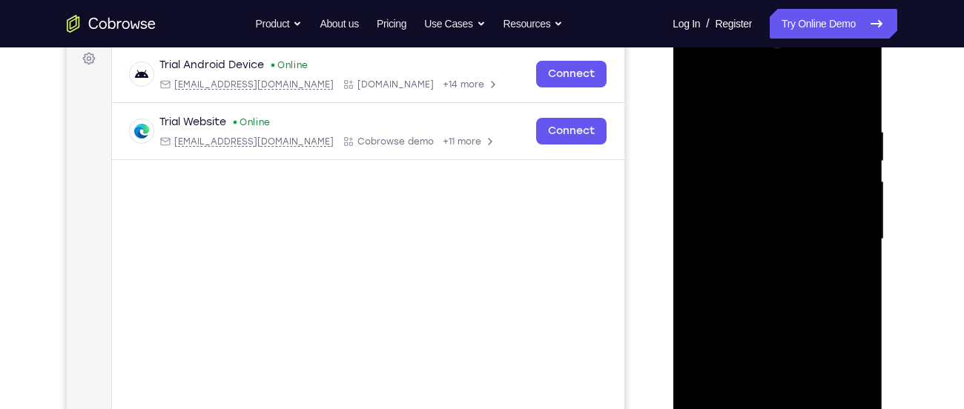
scroll to position [227, 0]
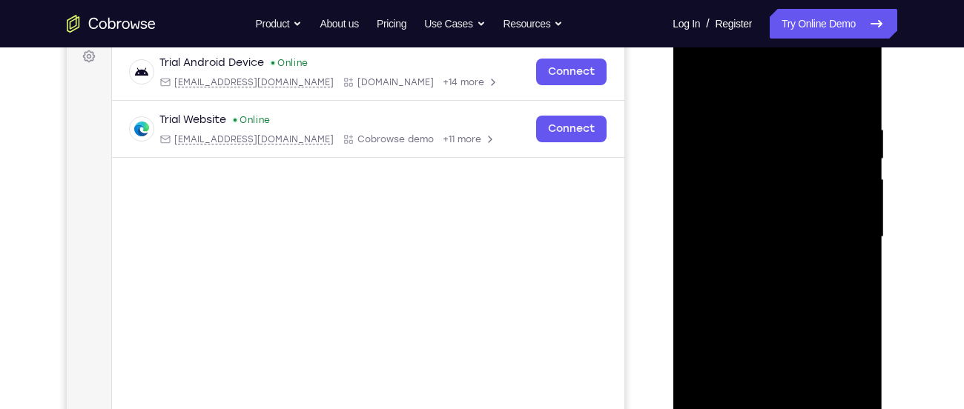
drag, startPoint x: 742, startPoint y: 247, endPoint x: 752, endPoint y: 197, distance: 51.5
click at [752, 197] on div at bounding box center [777, 237] width 187 height 415
drag, startPoint x: 754, startPoint y: 254, endPoint x: 754, endPoint y: 272, distance: 18.5
click at [754, 272] on div at bounding box center [777, 237] width 187 height 415
click at [754, 244] on div at bounding box center [777, 237] width 187 height 415
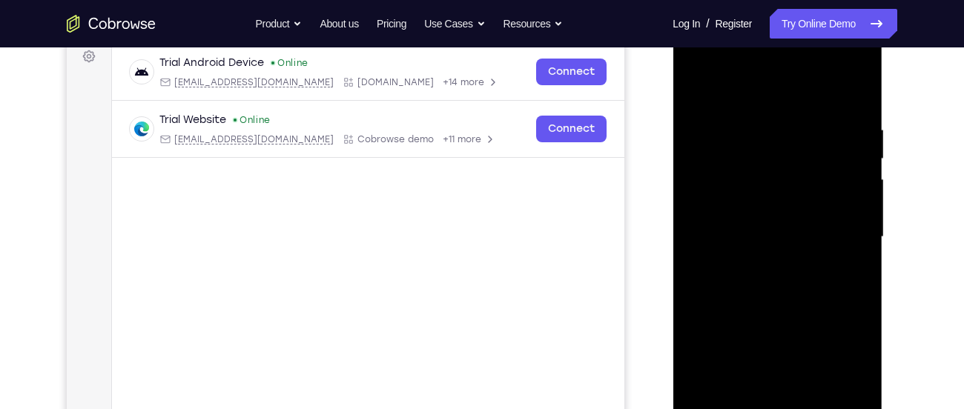
click at [720, 283] on div at bounding box center [777, 237] width 187 height 415
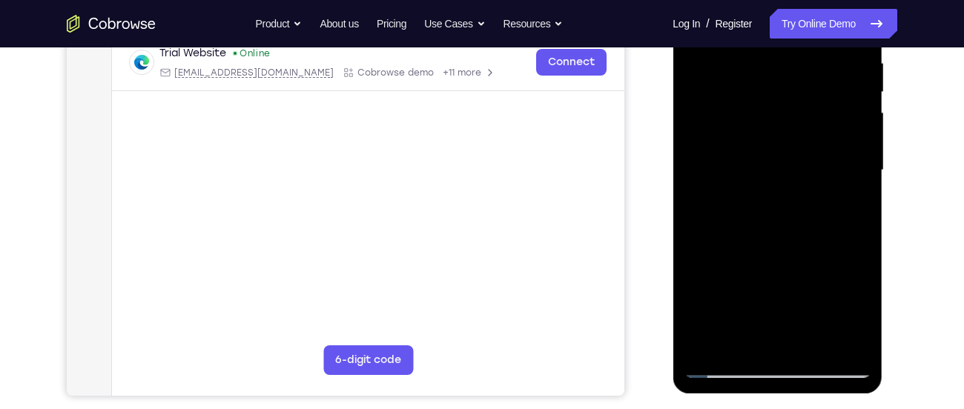
scroll to position [296, 0]
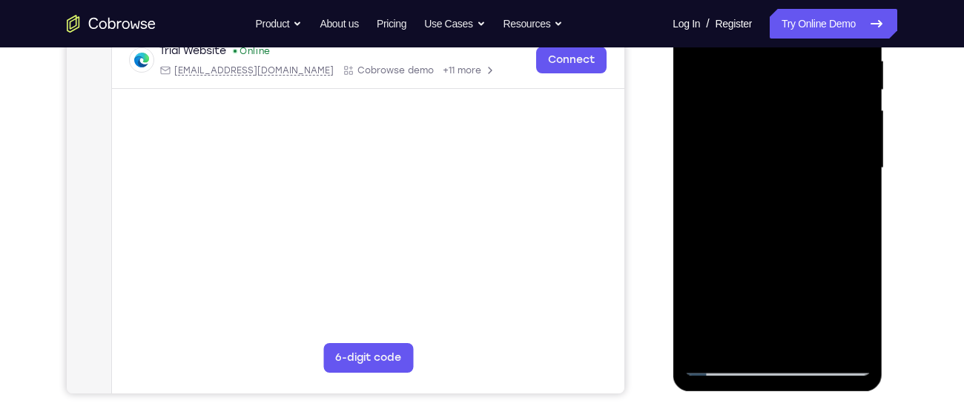
click at [753, 174] on div at bounding box center [777, 168] width 187 height 415
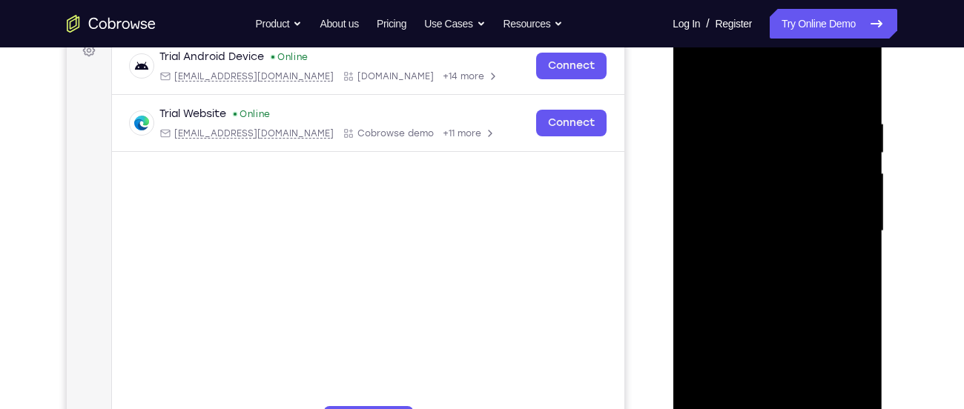
scroll to position [230, 0]
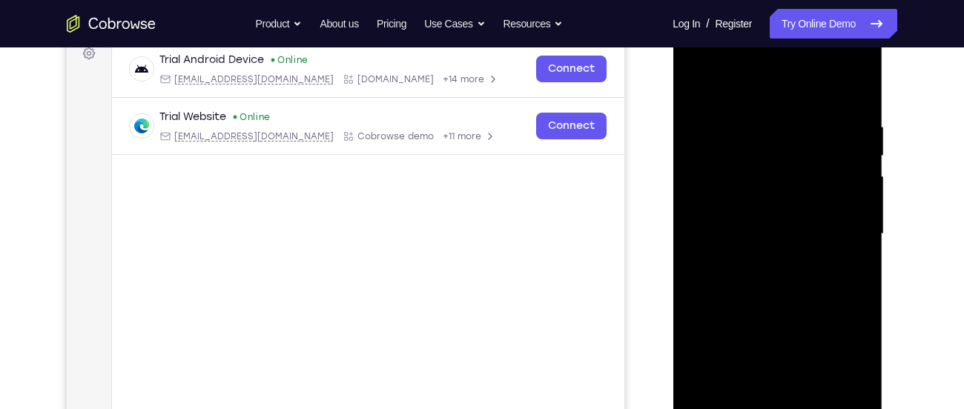
click at [695, 87] on div at bounding box center [777, 234] width 187 height 415
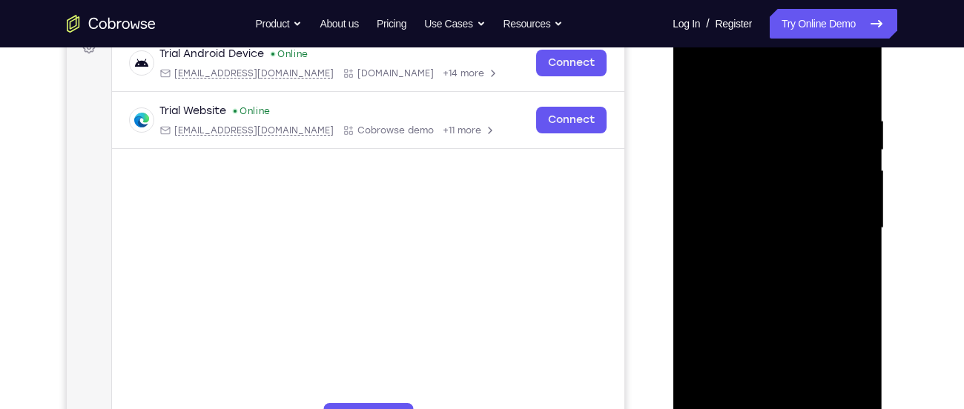
scroll to position [231, 0]
